Goal: Transaction & Acquisition: Purchase product/service

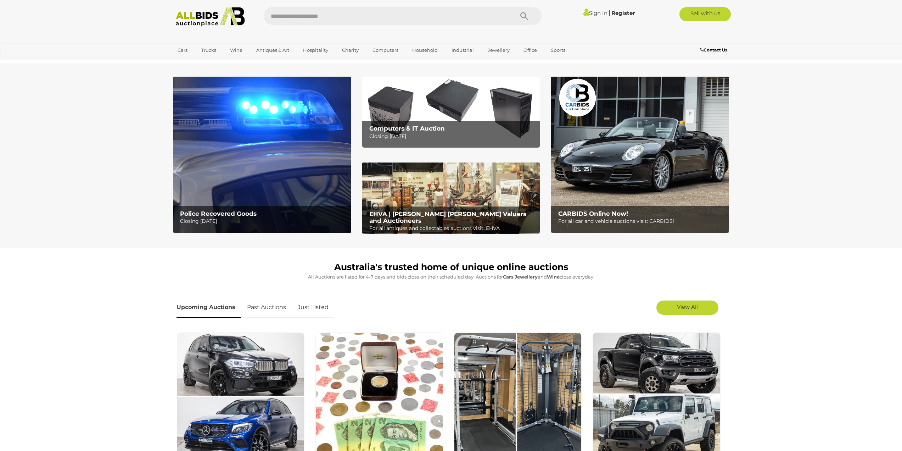
click at [227, 196] on img at bounding box center [262, 155] width 178 height 156
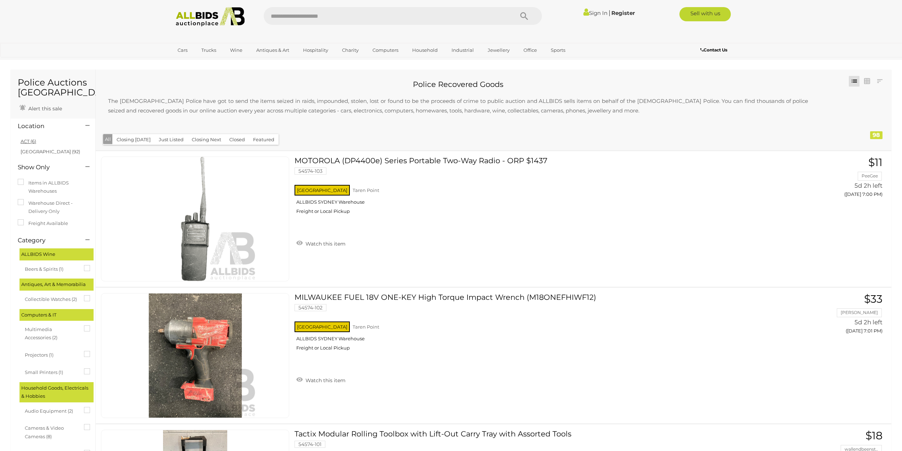
click at [30, 142] on link "ACT (6)" at bounding box center [29, 141] width 16 height 6
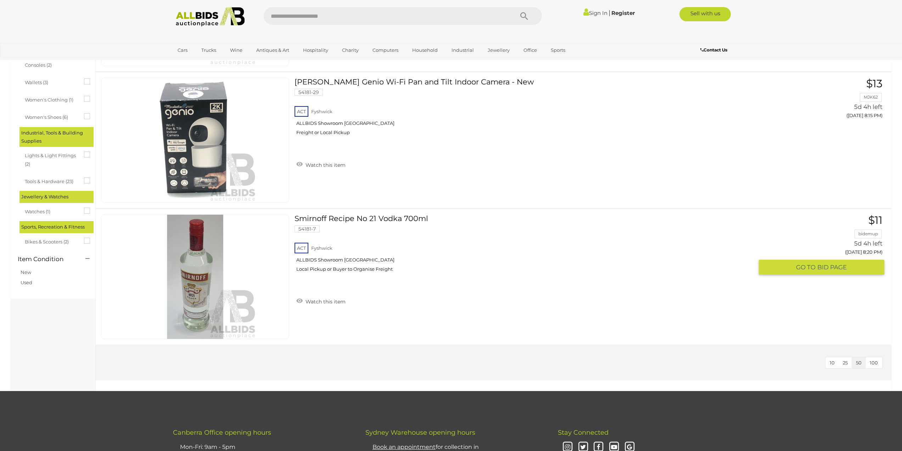
scroll to position [638, 0]
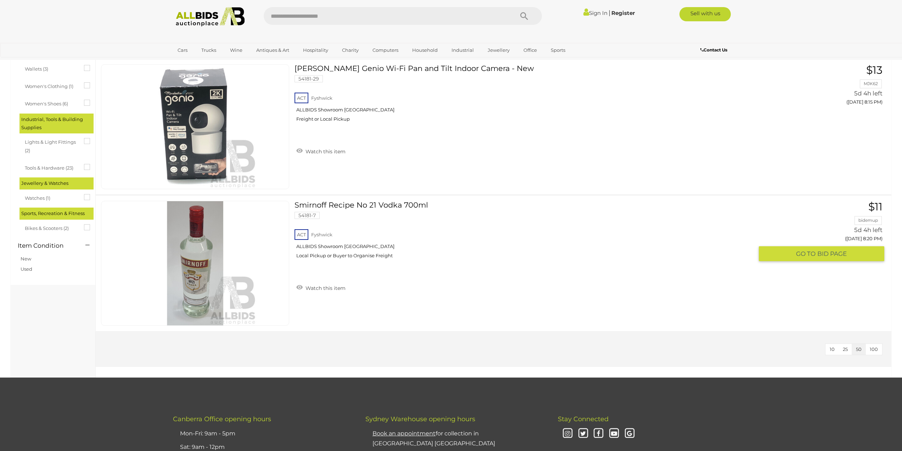
click at [876, 210] on link "$11 bidemup 5d 4h left (Tuesday 8:20 PM) GO TO BID PAGE" at bounding box center [824, 231] width 120 height 61
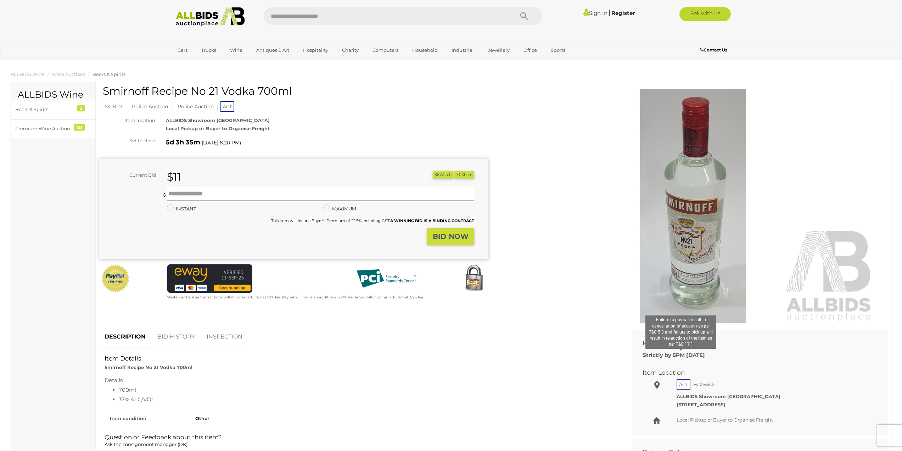
scroll to position [35, 0]
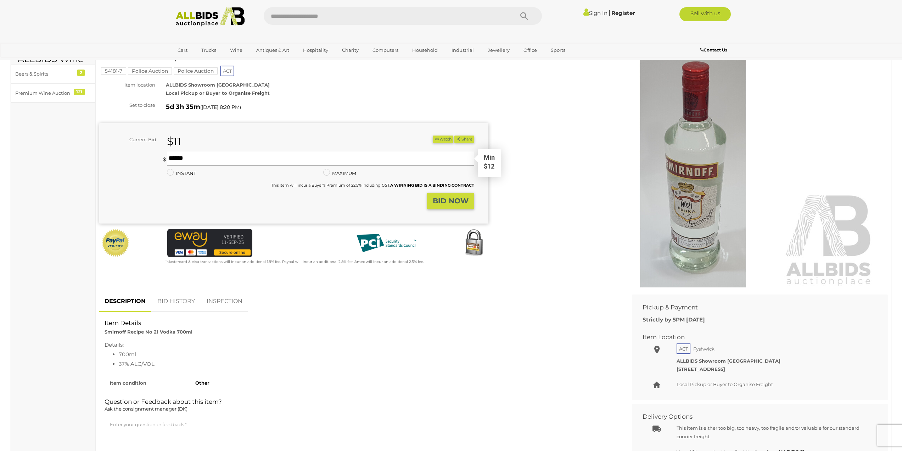
click at [196, 160] on input "text" at bounding box center [320, 158] width 307 height 14
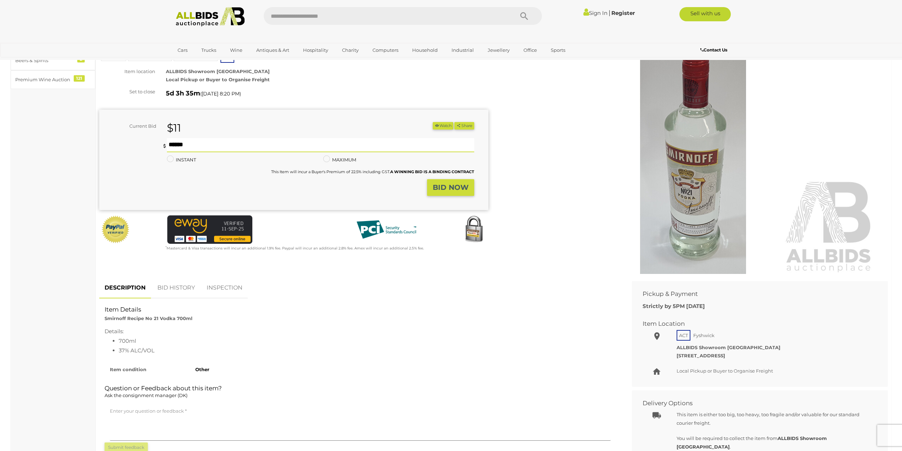
scroll to position [0, 0]
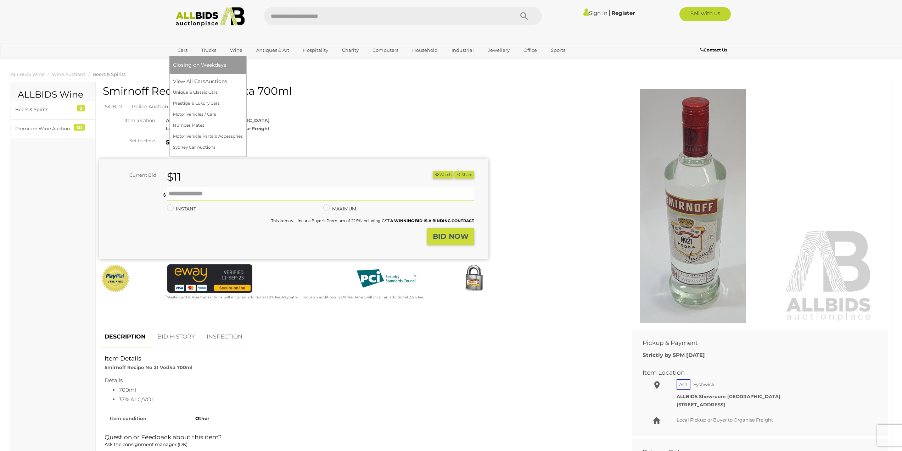
click at [185, 51] on link "Cars" at bounding box center [182, 50] width 19 height 12
click at [181, 51] on link "Cars" at bounding box center [182, 50] width 19 height 12
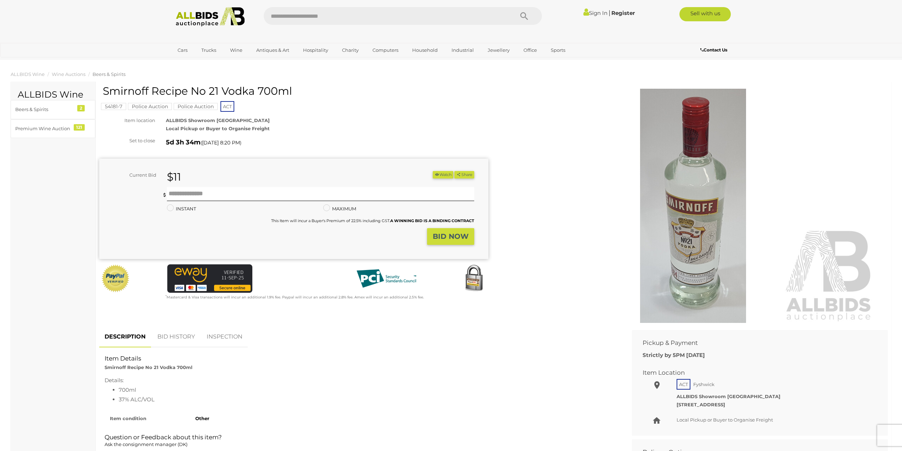
click at [364, 18] on input "text" at bounding box center [385, 16] width 243 height 18
click at [336, 18] on input "text" at bounding box center [385, 16] width 243 height 18
type input "**"
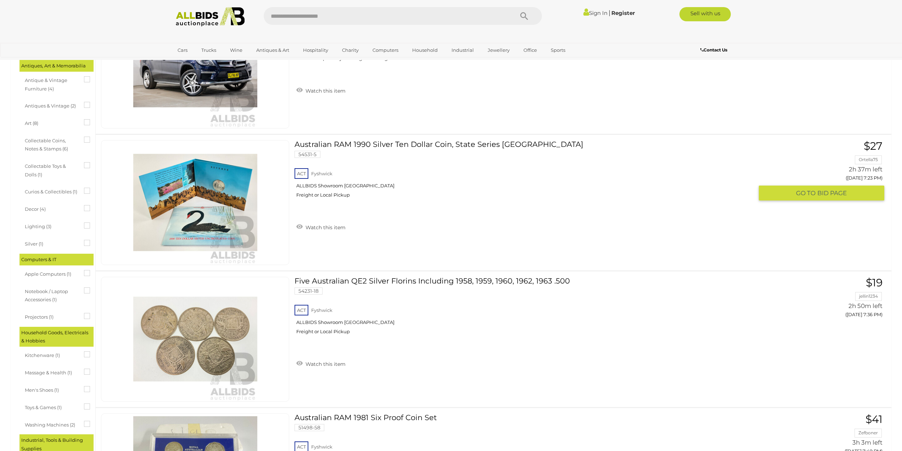
scroll to position [213, 0]
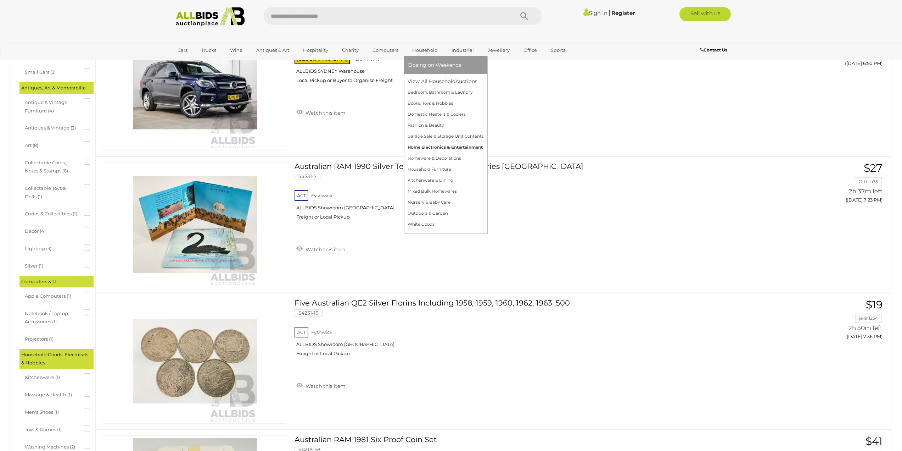
click at [439, 147] on link "Home Electronics & Entertainment" at bounding box center [446, 147] width 76 height 11
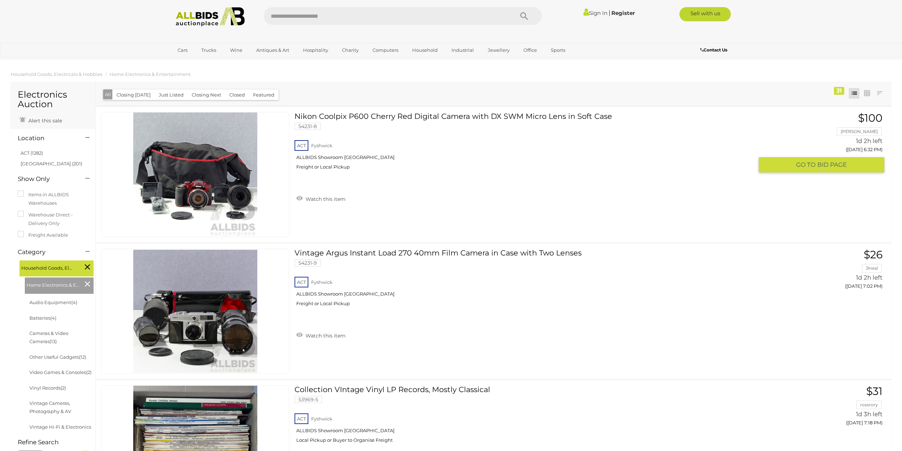
drag, startPoint x: 91, startPoint y: 295, endPoint x: 104, endPoint y: 151, distance: 144.8
click at [333, 13] on input "text" at bounding box center [385, 16] width 243 height 18
type input "*"
click at [31, 152] on link "ACT (1282)" at bounding box center [32, 153] width 22 height 6
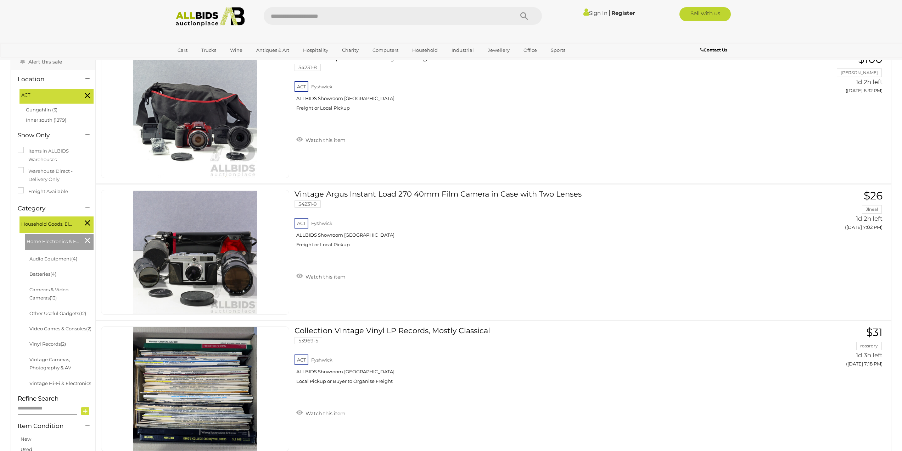
scroll to position [71, 0]
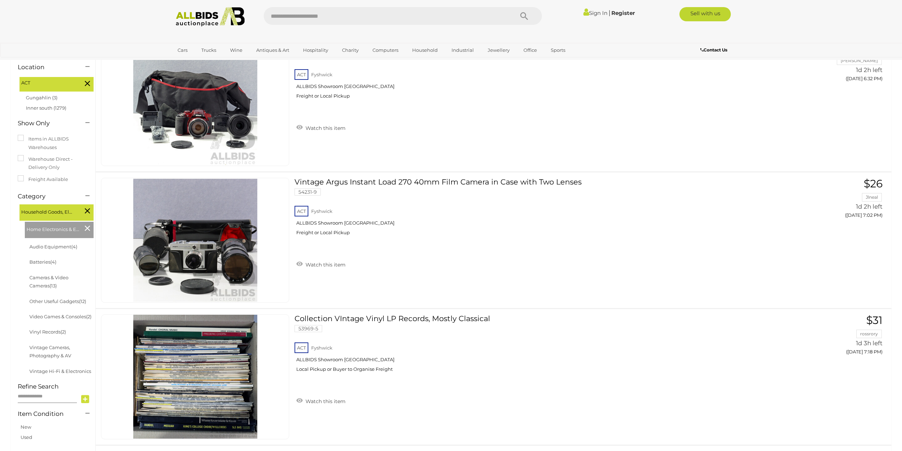
click at [46, 397] on input "text" at bounding box center [47, 396] width 59 height 12
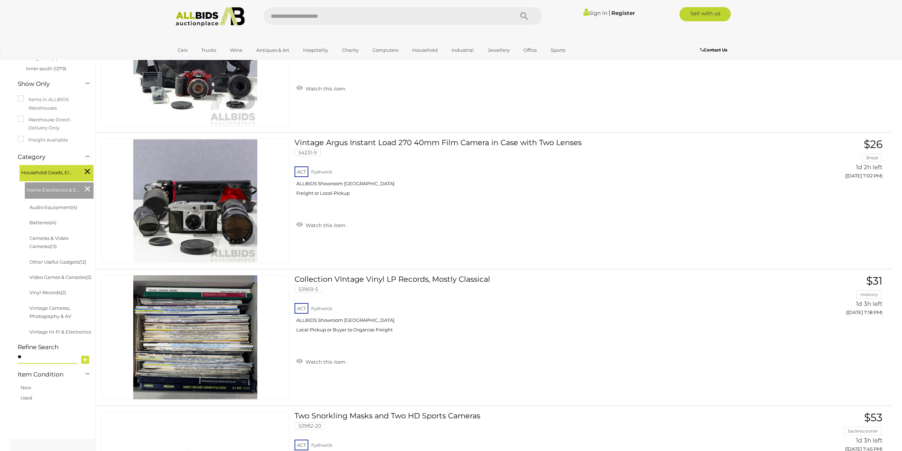
scroll to position [177, 0]
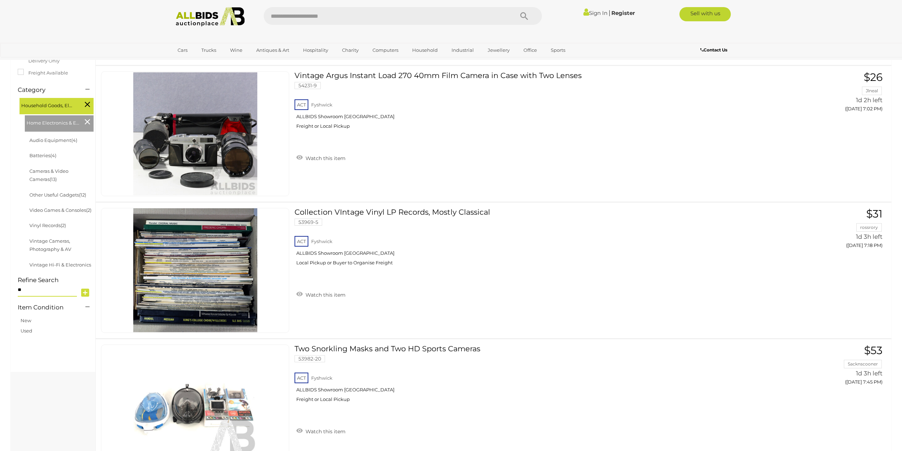
click at [53, 289] on input "**" at bounding box center [47, 290] width 59 height 12
type input "**"
click at [88, 292] on icon at bounding box center [85, 292] width 8 height 11
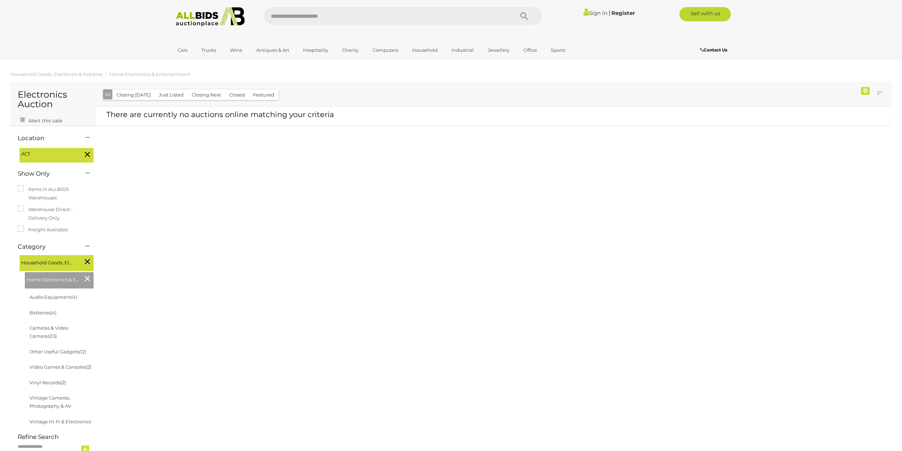
click at [86, 155] on icon at bounding box center [87, 154] width 5 height 9
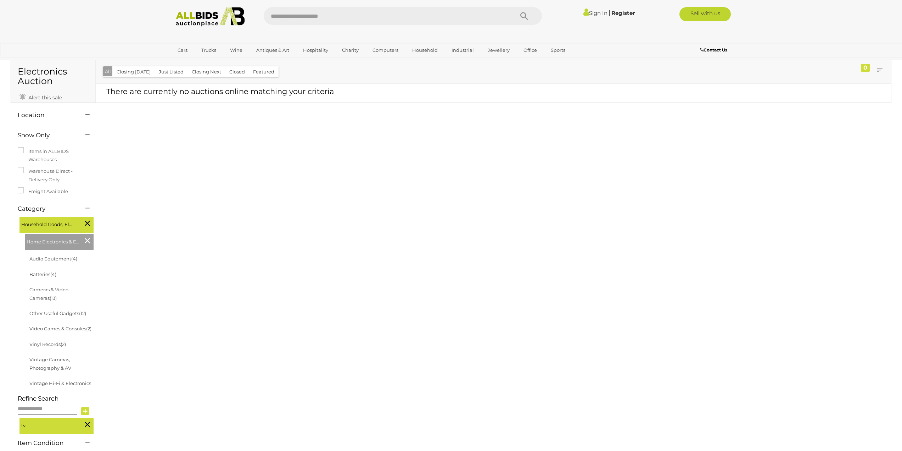
scroll to position [35, 0]
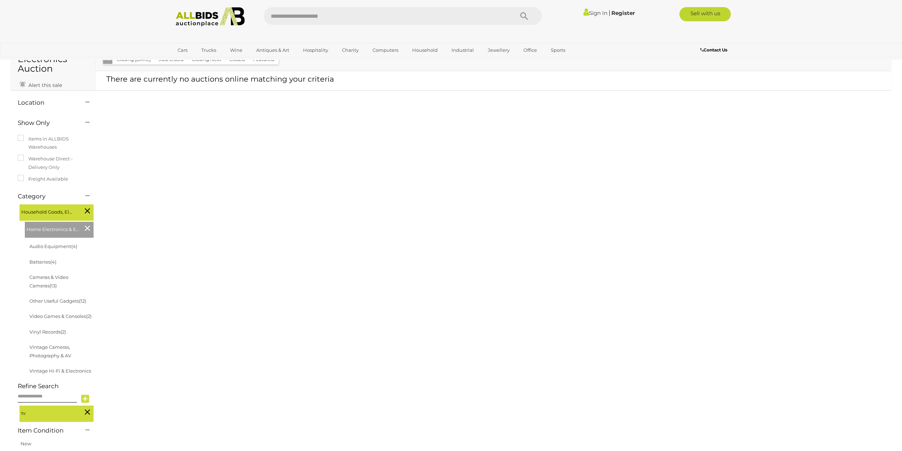
click at [415, 19] on input "text" at bounding box center [385, 16] width 243 height 18
type input "*****"
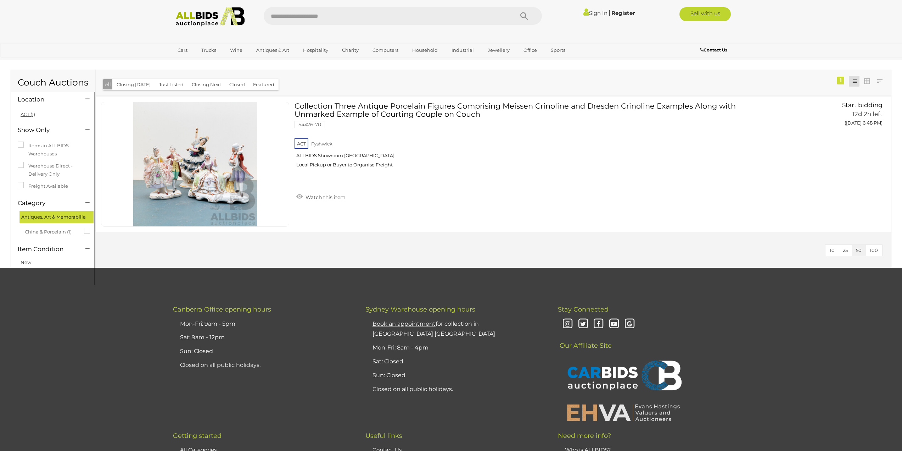
click at [30, 114] on link "ACT (1)" at bounding box center [28, 114] width 15 height 6
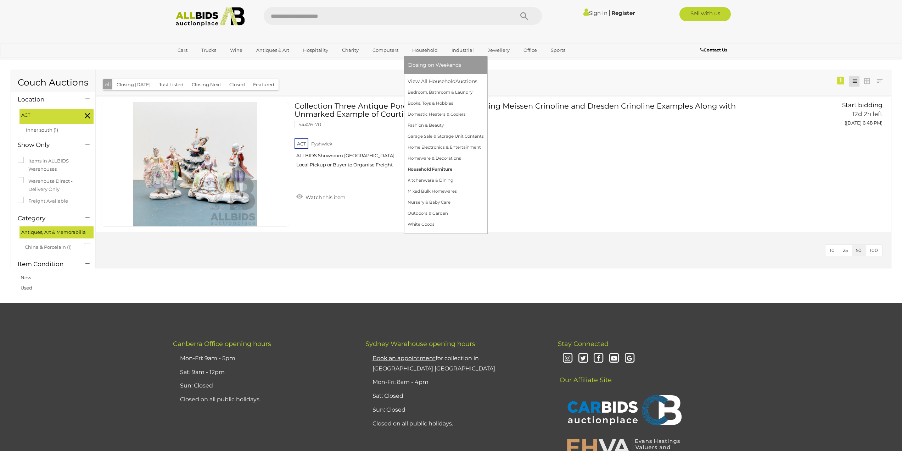
click at [432, 169] on link "Household Furniture" at bounding box center [446, 169] width 76 height 11
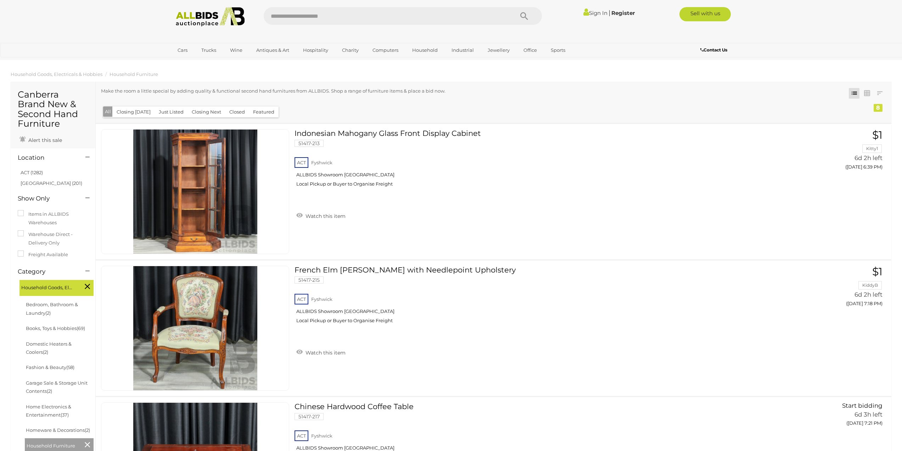
drag, startPoint x: 448, startPoint y: 238, endPoint x: 452, endPoint y: 155, distance: 82.7
click at [50, 405] on link "Home Electronics & Entertainment (37)" at bounding box center [48, 410] width 45 height 14
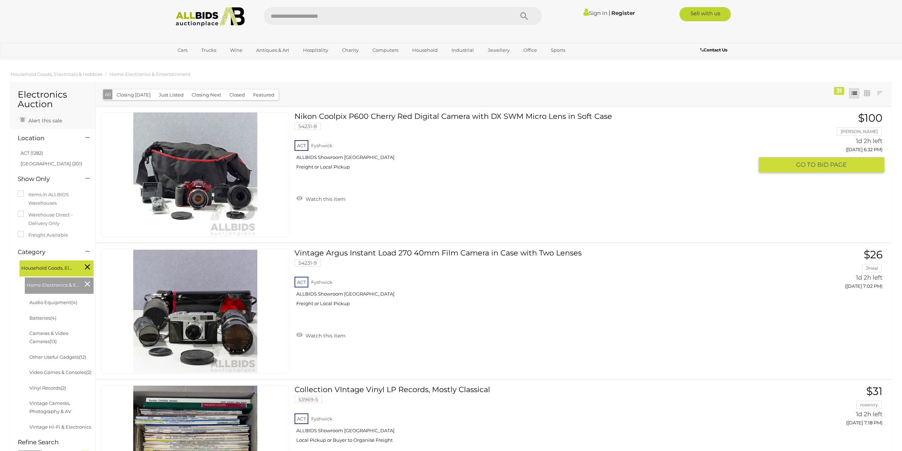
drag, startPoint x: 365, startPoint y: 274, endPoint x: 357, endPoint y: 179, distance: 96.0
click at [85, 281] on icon at bounding box center [87, 283] width 5 height 9
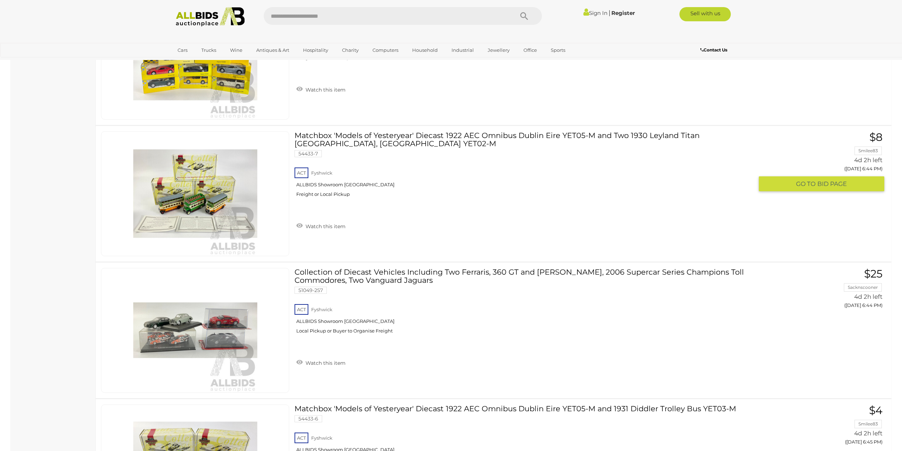
scroll to position [5857, 0]
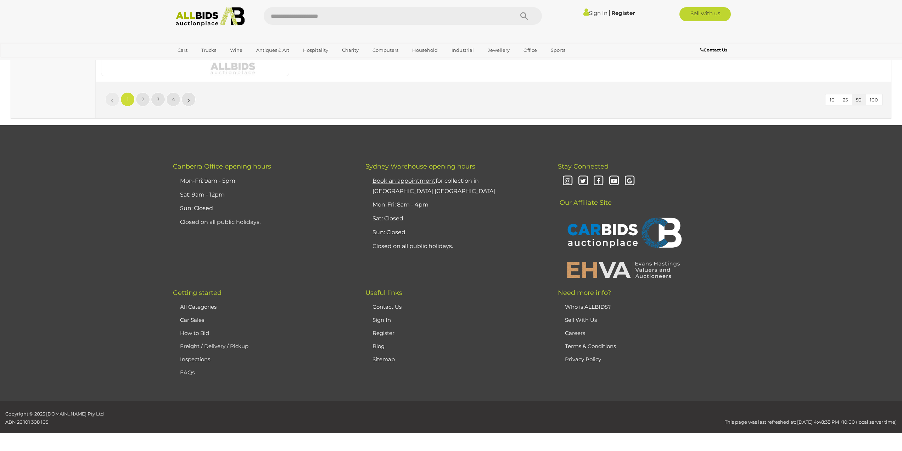
drag, startPoint x: 73, startPoint y: 173, endPoint x: 73, endPoint y: 333, distance: 159.9
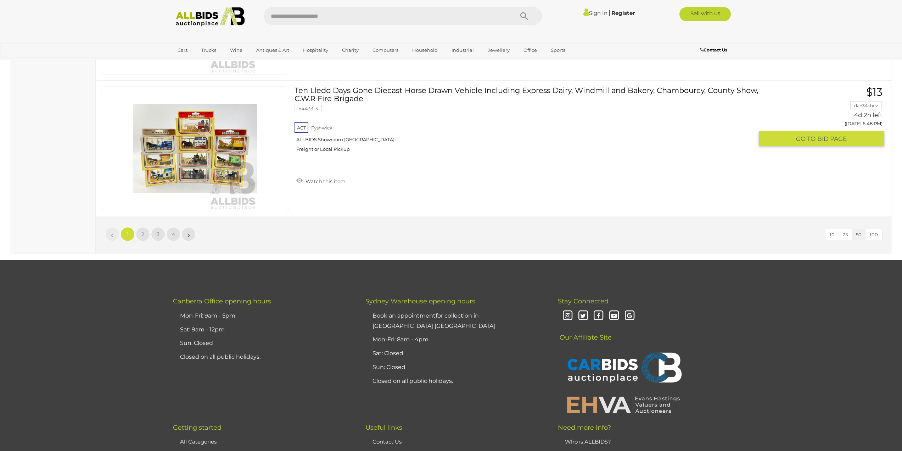
drag, startPoint x: 124, startPoint y: 231, endPoint x: 103, endPoint y: 117, distance: 116.1
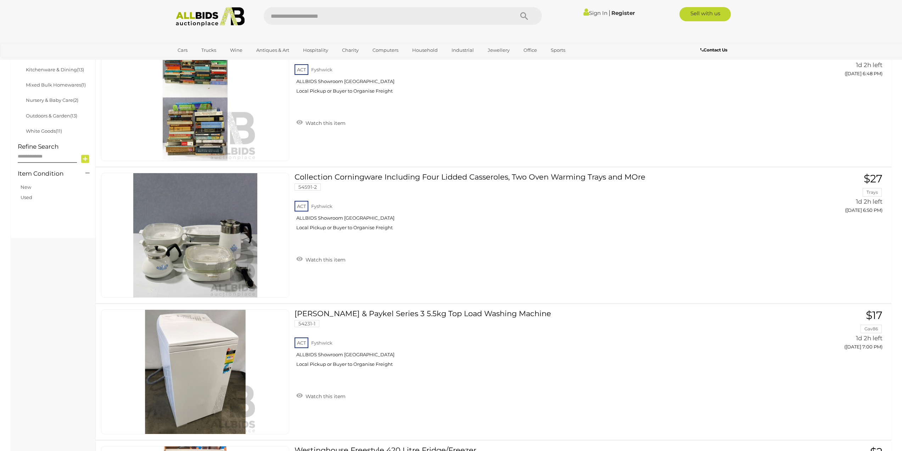
scroll to position [0, 0]
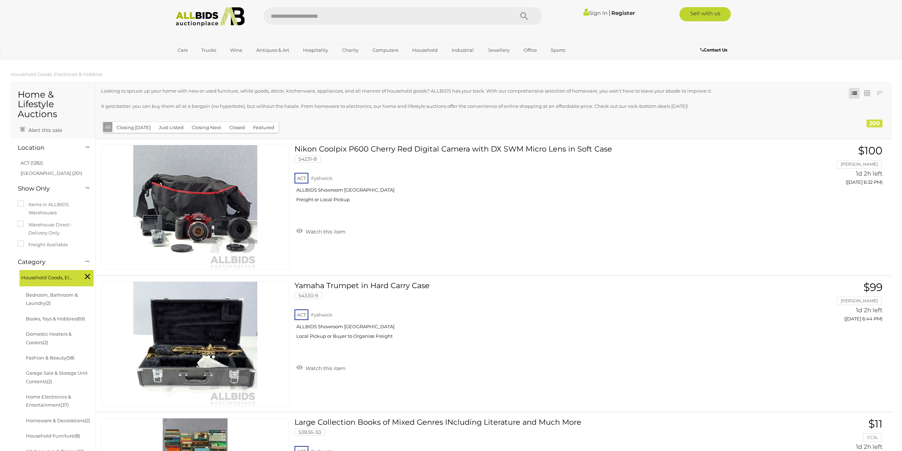
drag, startPoint x: 67, startPoint y: 320, endPoint x: 81, endPoint y: 62, distance: 258.1
click at [35, 162] on link "ACT (1282)" at bounding box center [32, 163] width 22 height 6
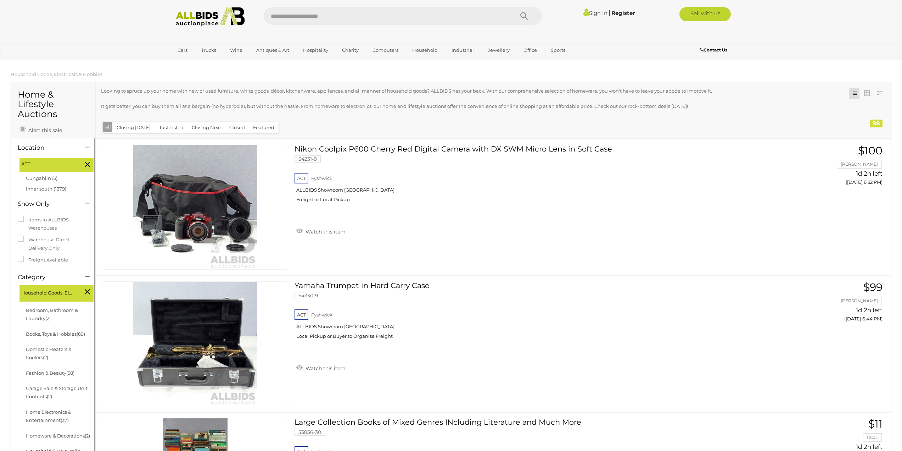
click at [86, 272] on div "Items in ALLBIDS Warehouses Warehouse Direct - Delivery Only Freight Available" at bounding box center [52, 240] width 81 height 65
click at [88, 293] on icon at bounding box center [87, 291] width 5 height 9
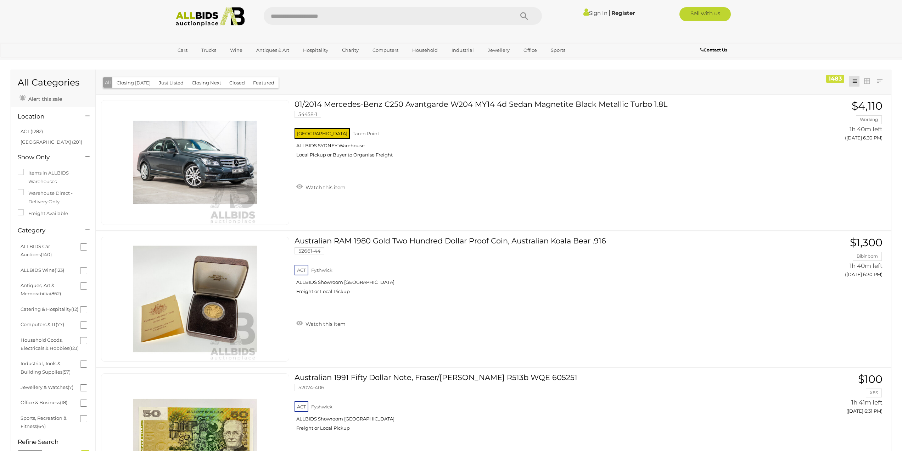
click at [123, 83] on button "Closing [DATE]" at bounding box center [133, 82] width 43 height 11
drag, startPoint x: 8, startPoint y: 272, endPoint x: 28, endPoint y: 156, distance: 117.3
click at [27, 133] on link "ACT (144)" at bounding box center [31, 131] width 21 height 6
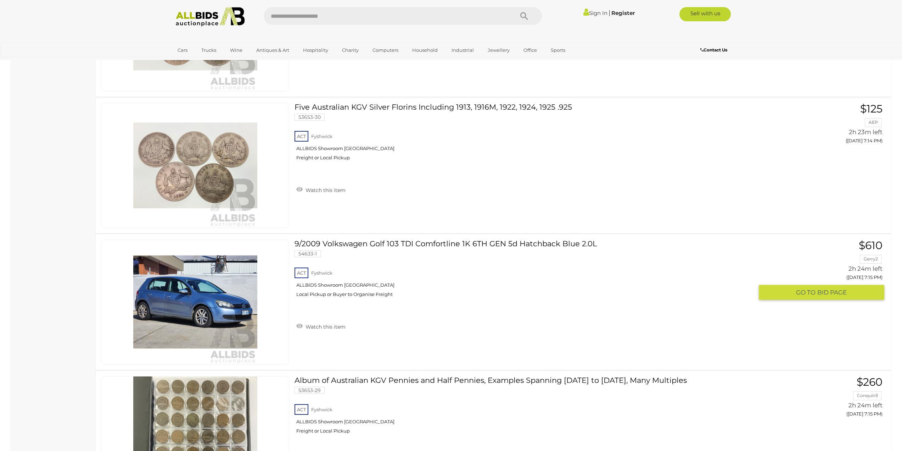
scroll to position [5814, 0]
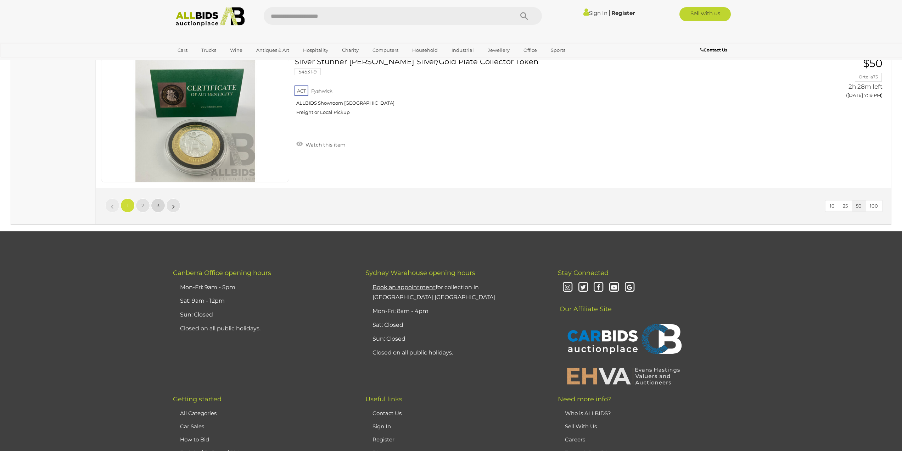
click at [152, 205] on link "3" at bounding box center [158, 205] width 14 height 14
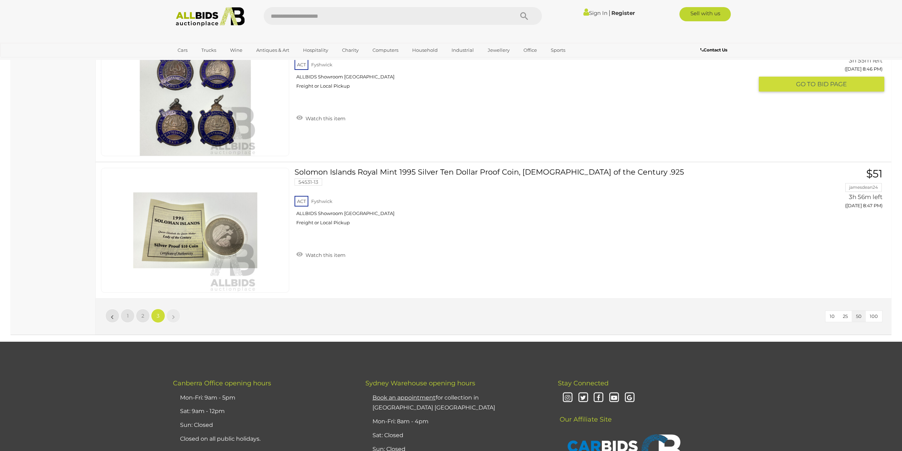
scroll to position [5943, 0]
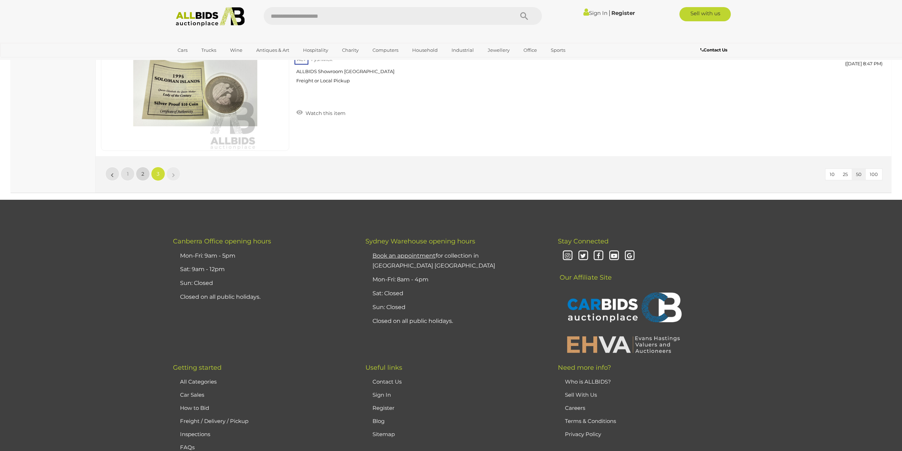
click at [140, 174] on link "2" at bounding box center [143, 174] width 14 height 14
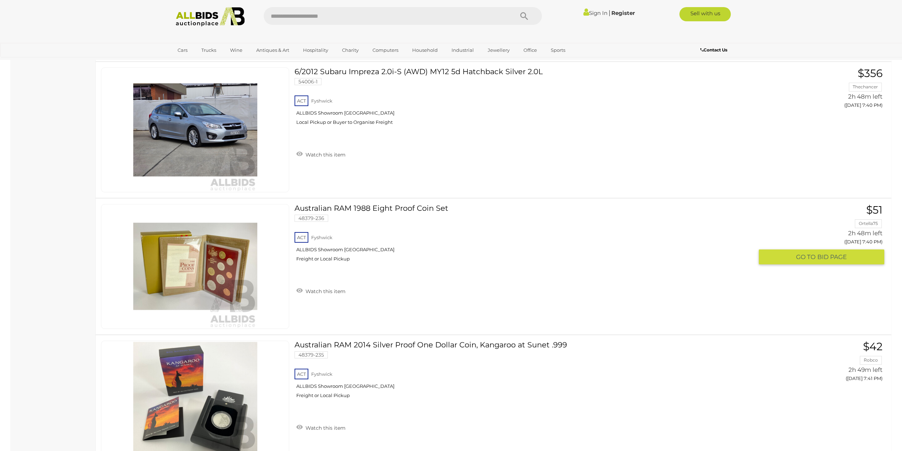
scroll to position [3036, 0]
